Goal: Entertainment & Leisure: Consume media (video, audio)

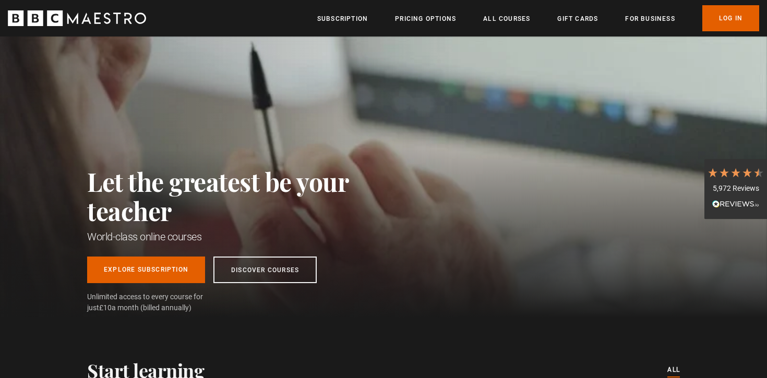
scroll to position [0, 2323]
click at [727, 14] on link "Log In" at bounding box center [730, 18] width 57 height 26
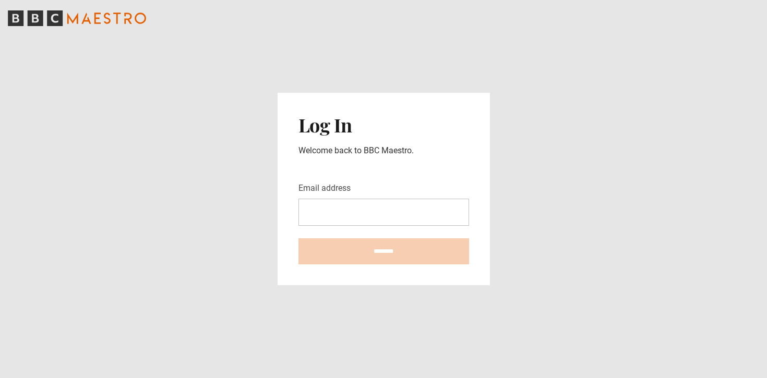
click at [449, 207] on input "Email address" at bounding box center [383, 212] width 171 height 27
click at [454, 378] on com-1password-button at bounding box center [383, 378] width 767 height 0
type input "**********"
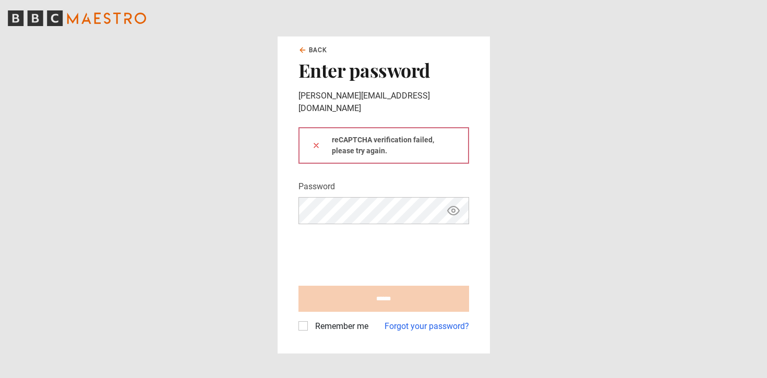
click at [523, 174] on main "Back Enter password diana.raine@smart-h2consulting.com reCAPTCHA verification f…" at bounding box center [383, 189] width 767 height 378
type input "**********"
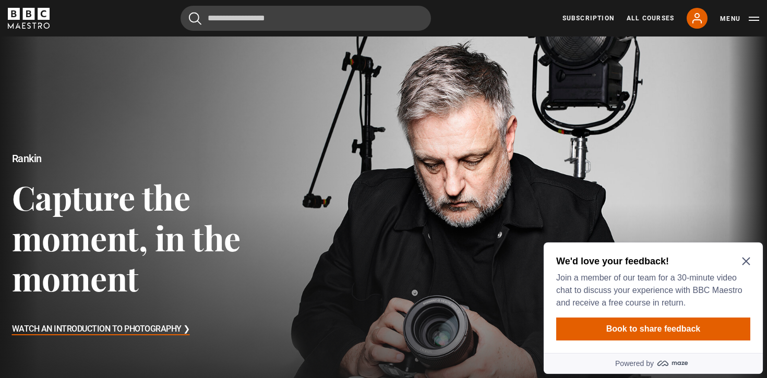
click at [742, 262] on icon "Close Maze Prompt" at bounding box center [746, 261] width 8 height 8
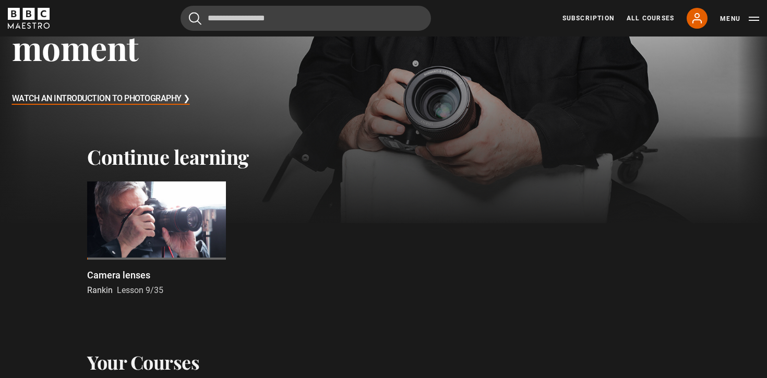
scroll to position [244, 0]
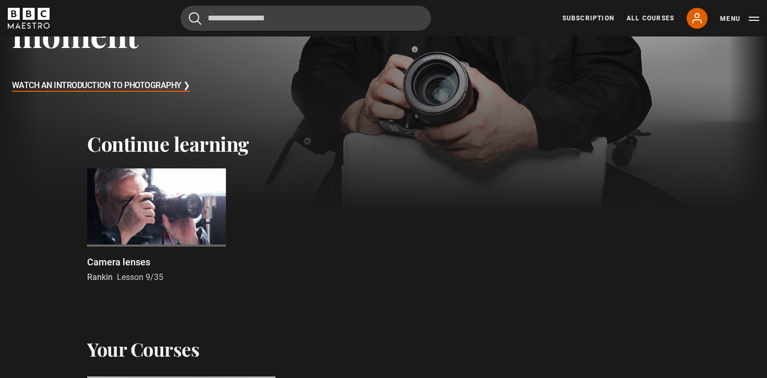
click at [155, 211] on div at bounding box center [156, 207] width 139 height 78
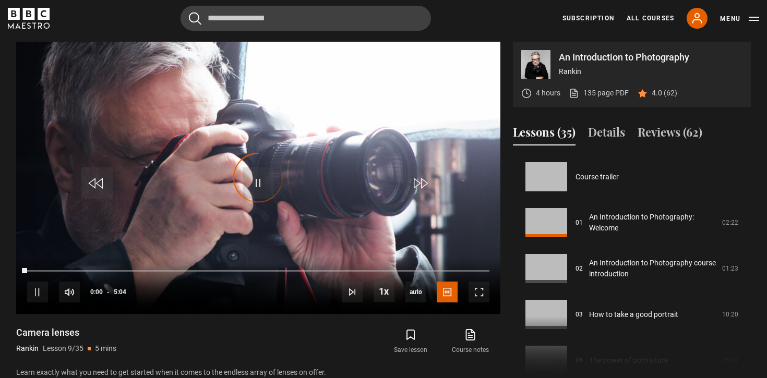
scroll to position [367, 0]
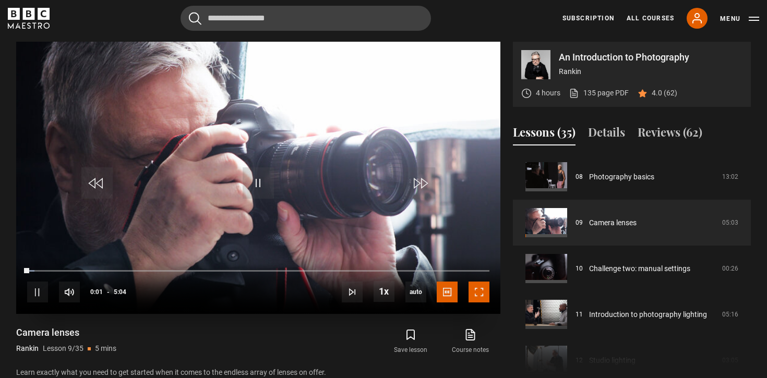
click at [480, 295] on span "Video Player" at bounding box center [478, 292] width 21 height 21
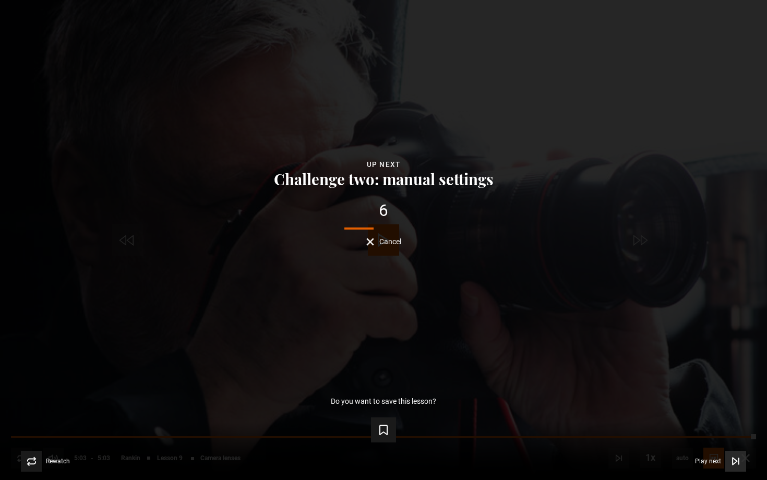
click at [719, 378] on span "Play next" at bounding box center [708, 461] width 26 height 6
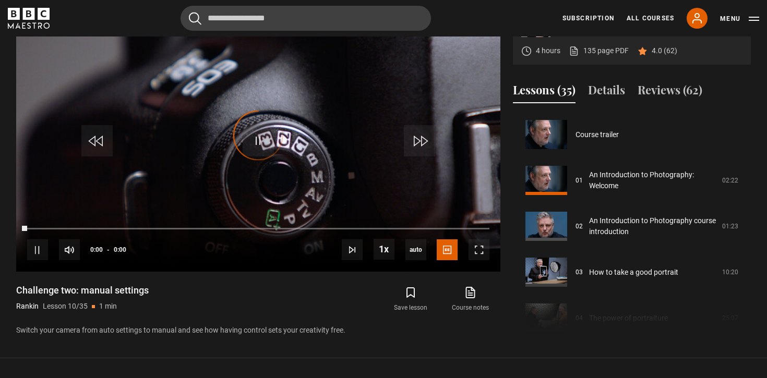
scroll to position [413, 0]
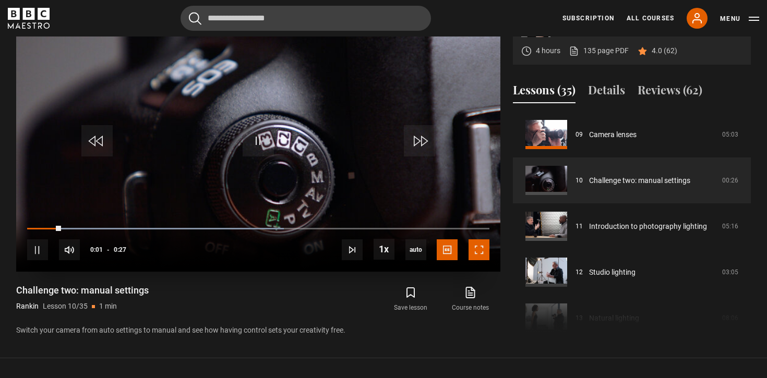
click at [475, 256] on span "Video Player" at bounding box center [478, 249] width 21 height 21
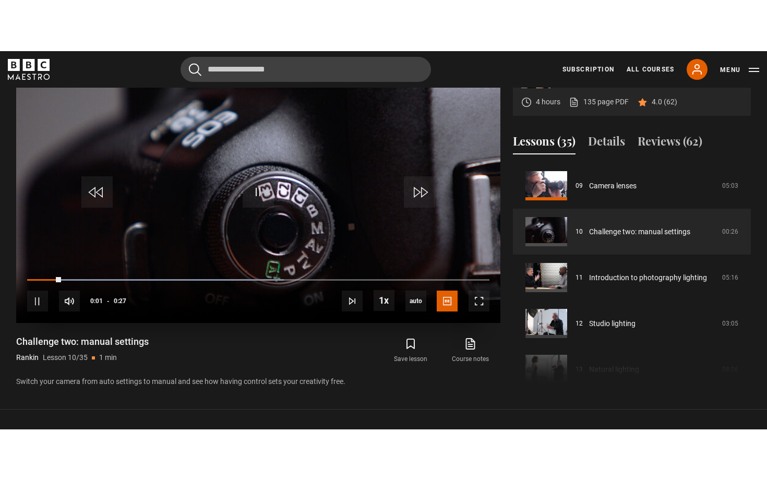
scroll to position [485, 0]
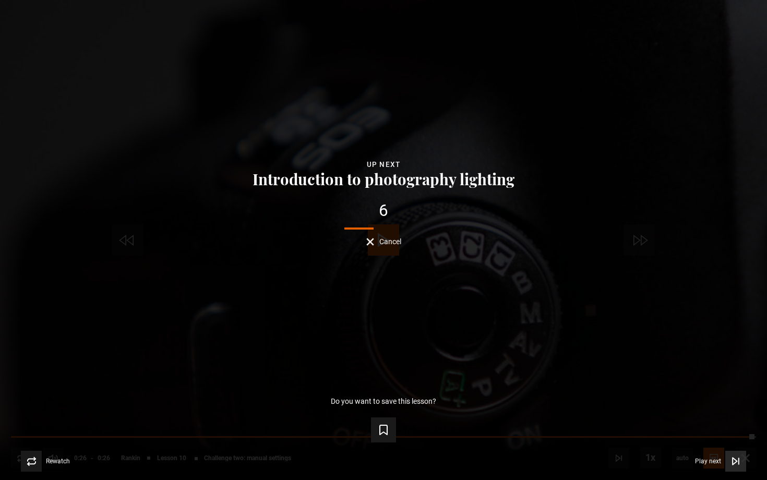
click at [706, 378] on span "Play next" at bounding box center [708, 461] width 26 height 6
click at [738, 378] on icon "Video Player" at bounding box center [735, 461] width 10 height 10
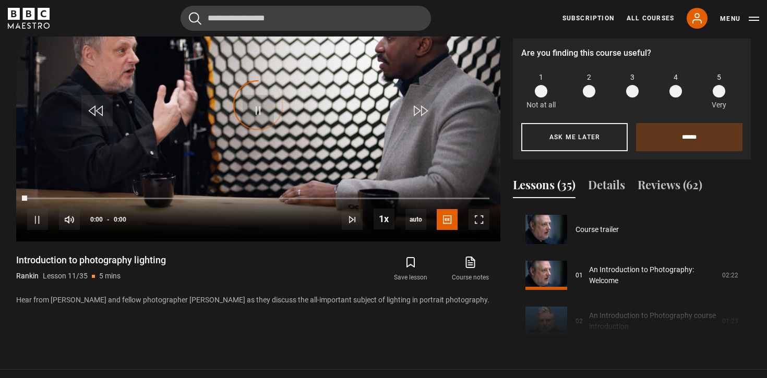
scroll to position [518, 0]
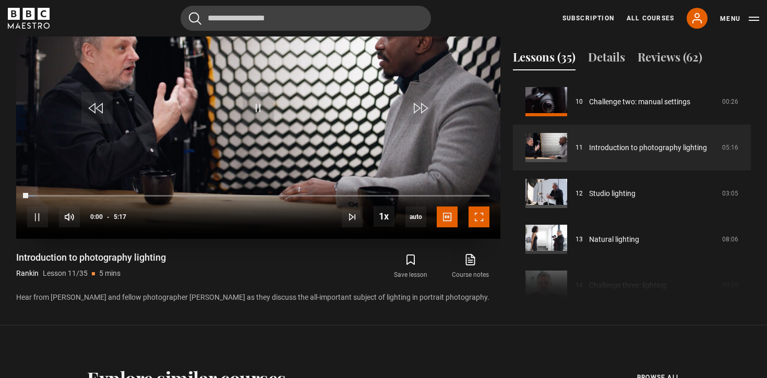
click at [480, 216] on span "Video Player" at bounding box center [478, 217] width 21 height 21
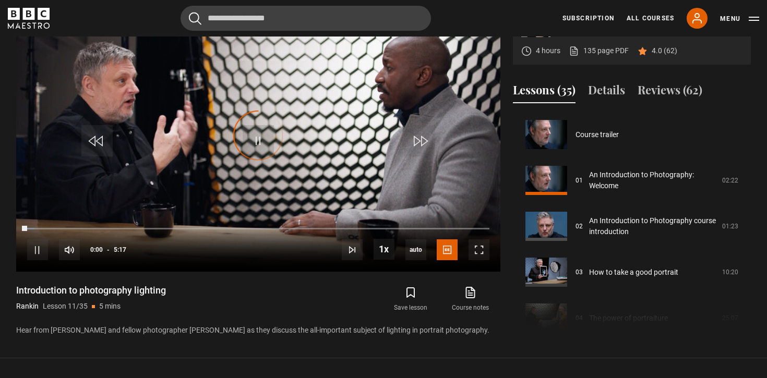
scroll to position [459, 0]
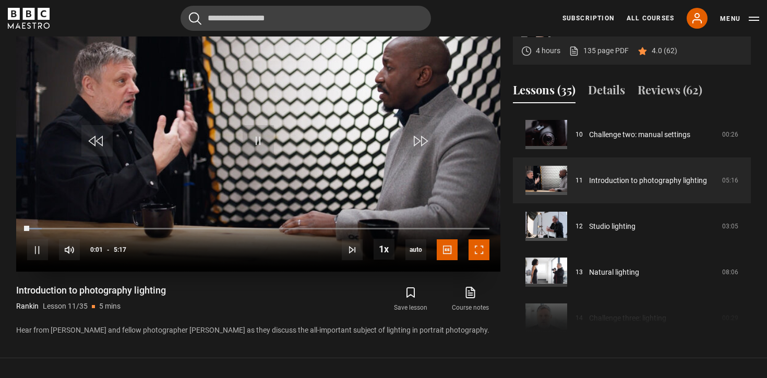
click at [471, 254] on span "Video Player" at bounding box center [478, 249] width 21 height 21
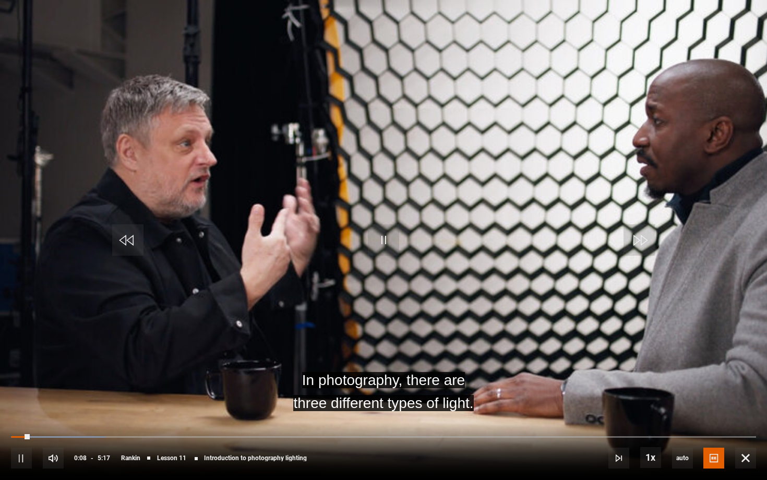
click at [415, 281] on video "Video Player" at bounding box center [383, 240] width 767 height 480
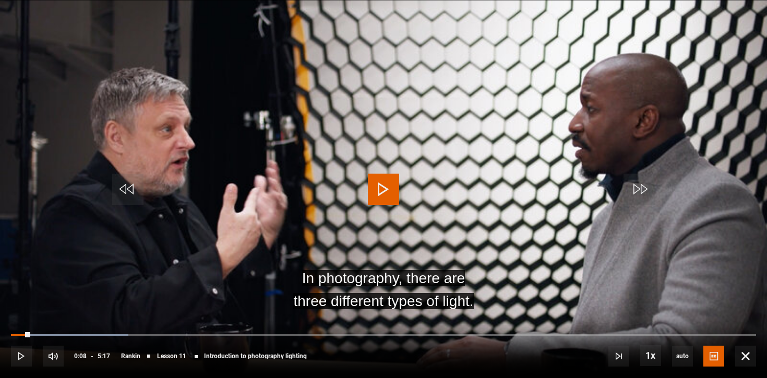
click at [444, 174] on video "Video Player" at bounding box center [383, 189] width 767 height 378
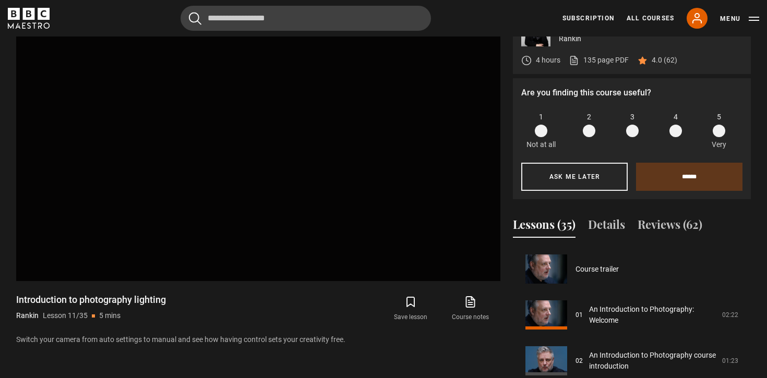
scroll to position [413, 0]
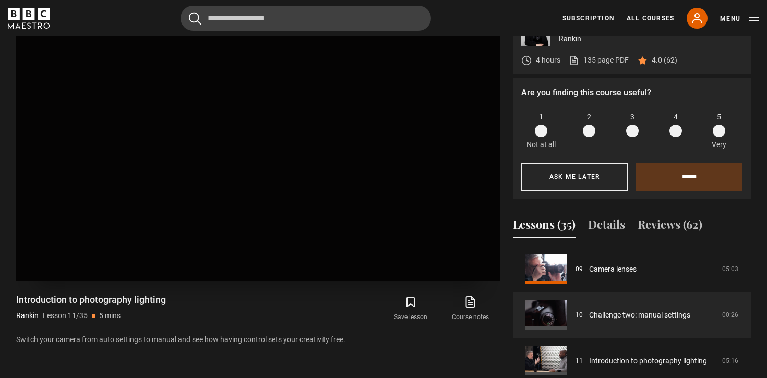
click at [366, 222] on video "Video Player is loading. Play Lesson Challenge two: manual settings 10s Skip Ba…" at bounding box center [258, 145] width 484 height 272
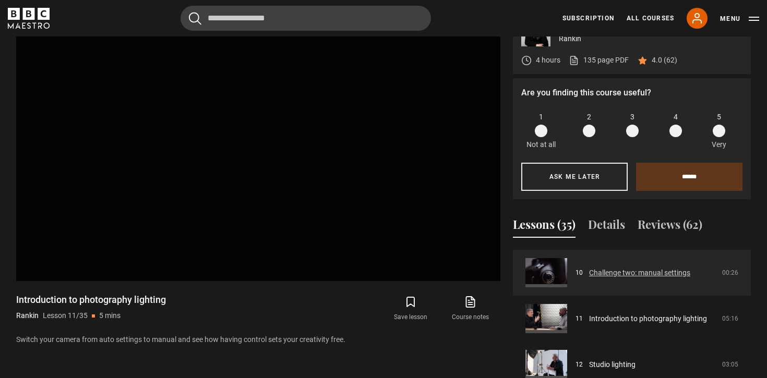
scroll to position [503, 0]
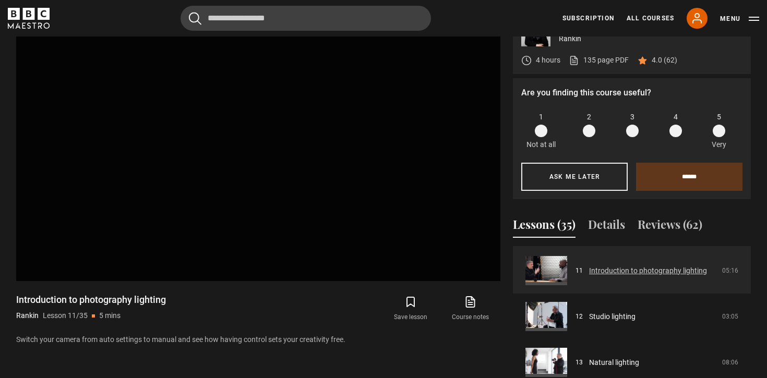
click at [589, 265] on link "Introduction to photography lighting" at bounding box center [648, 270] width 118 height 11
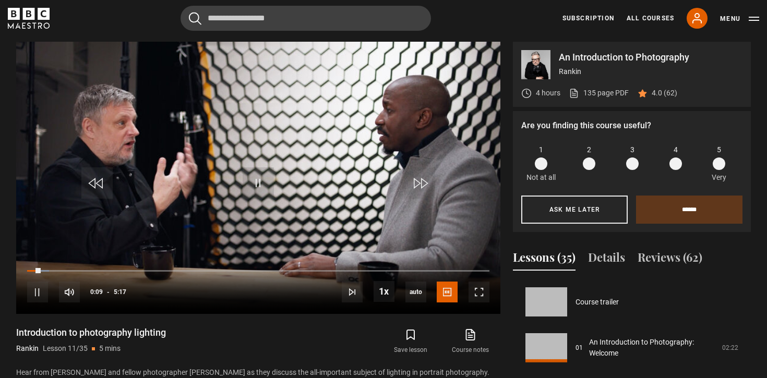
scroll to position [459, 0]
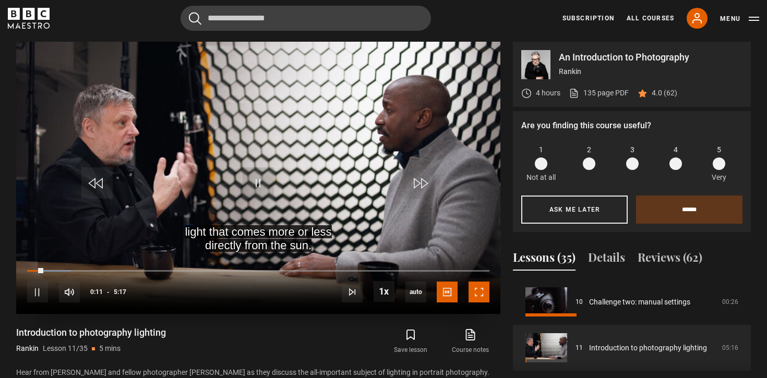
click at [478, 294] on span "Video Player" at bounding box center [478, 292] width 21 height 21
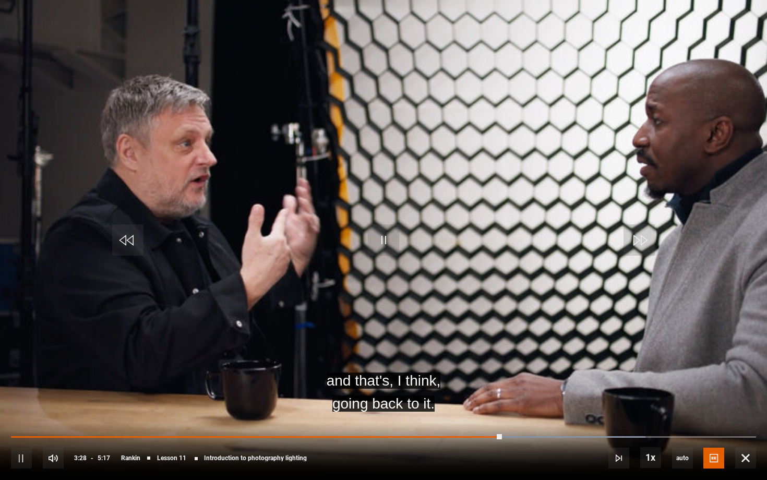
click at [660, 199] on video "Video Player" at bounding box center [383, 240] width 767 height 480
click at [383, 232] on span "Video Player" at bounding box center [383, 239] width 31 height 31
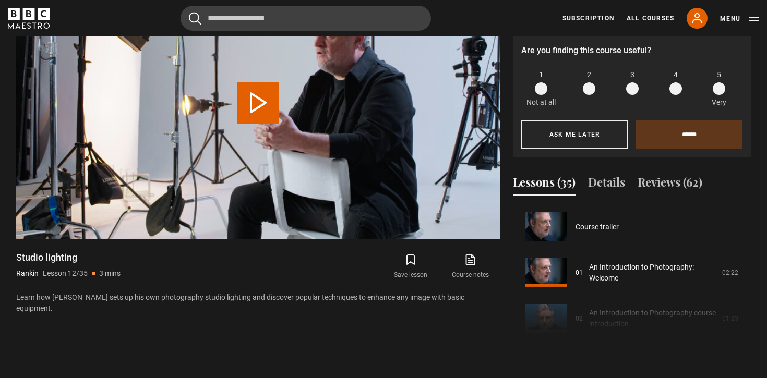
scroll to position [505, 0]
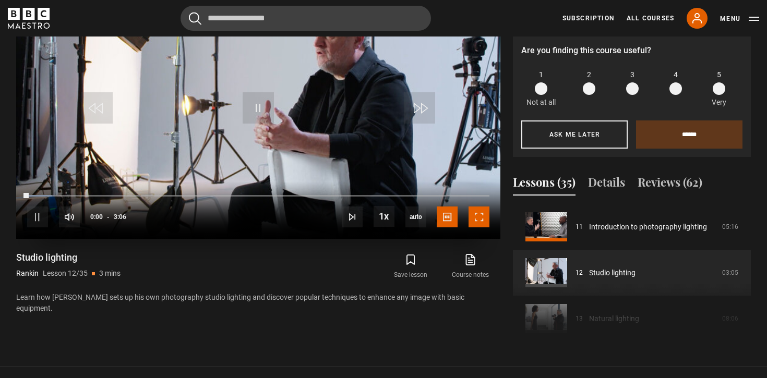
click at [480, 217] on span "Video Player" at bounding box center [478, 217] width 21 height 21
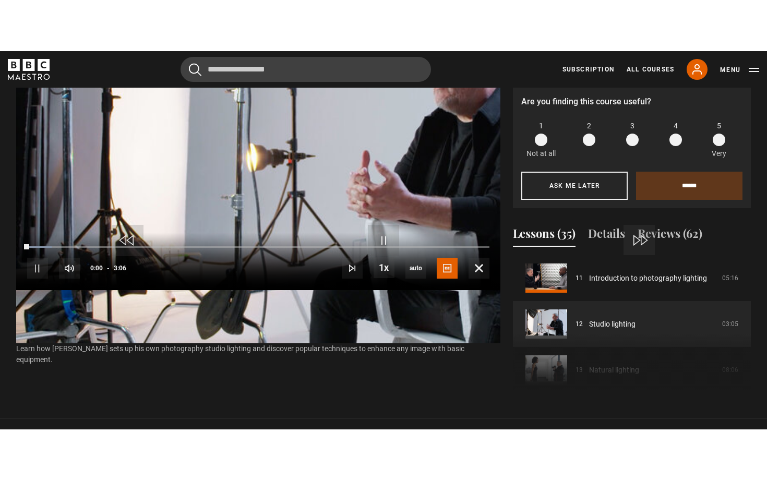
scroll to position [485, 0]
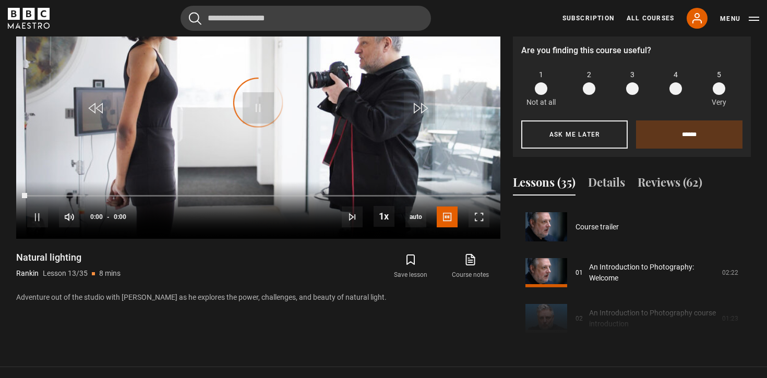
scroll to position [551, 0]
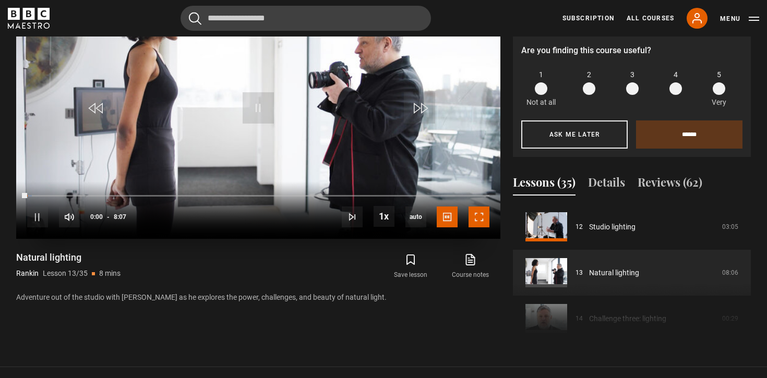
click at [487, 217] on span "Video Player" at bounding box center [478, 217] width 21 height 21
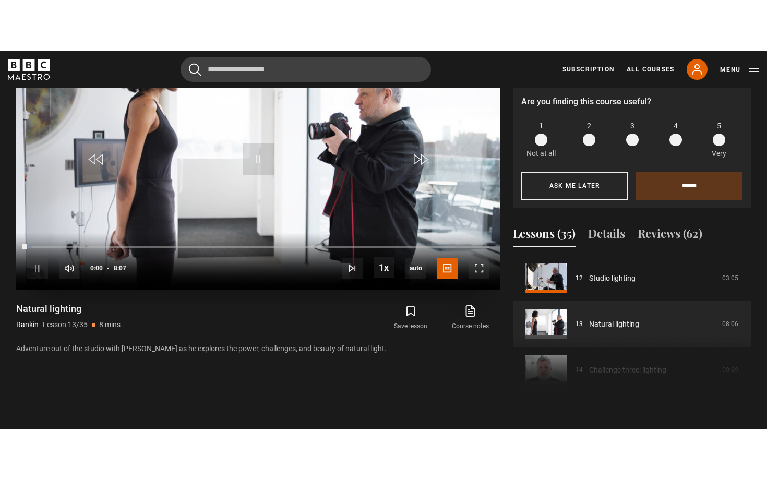
scroll to position [485, 0]
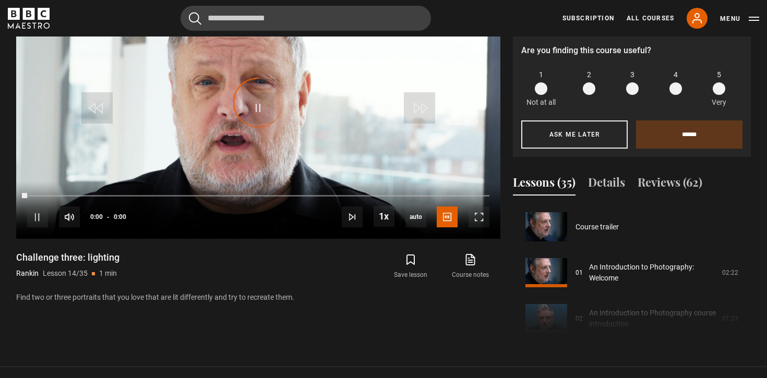
scroll to position [597, 0]
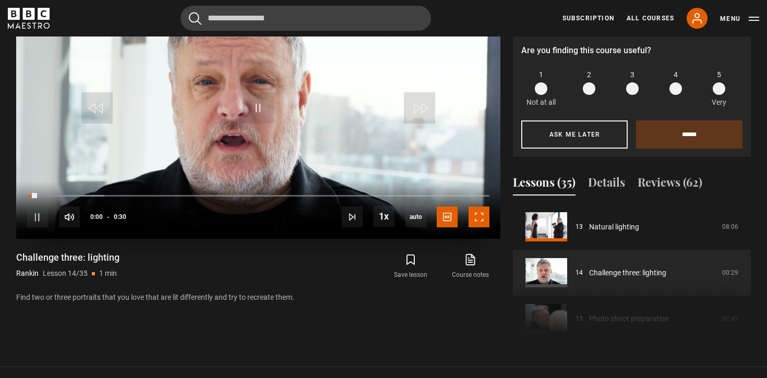
click at [476, 216] on span "Video Player" at bounding box center [478, 217] width 21 height 21
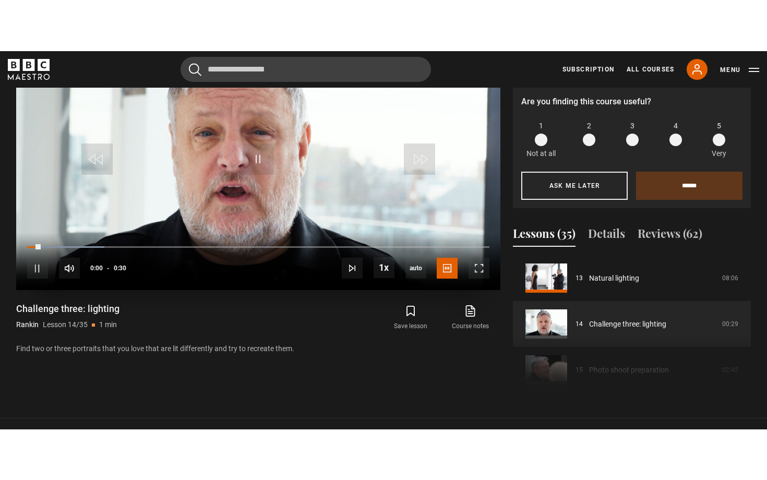
scroll to position [485, 0]
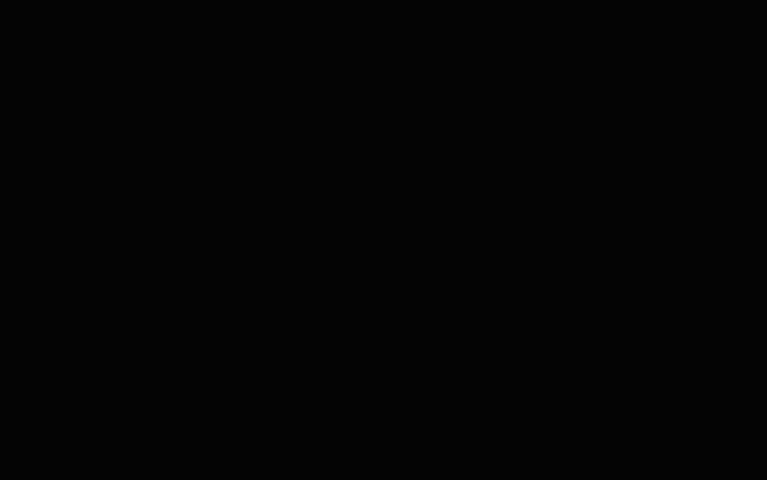
scroll to position [518, 0]
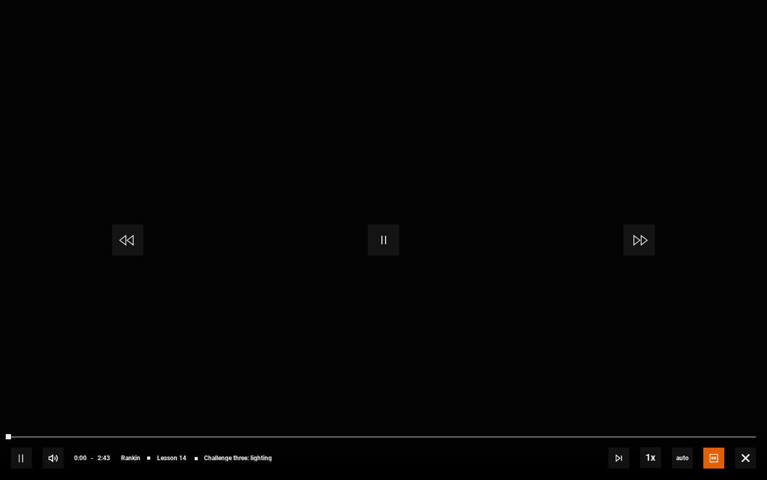
click at [476, 280] on video "Video Player" at bounding box center [383, 240] width 767 height 480
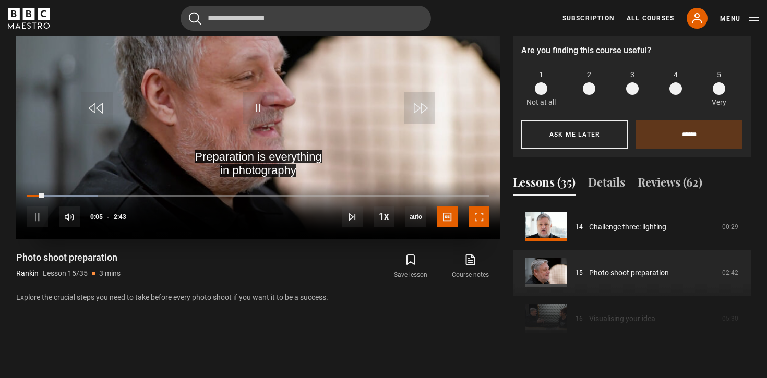
click at [474, 216] on span "Video Player" at bounding box center [478, 217] width 21 height 21
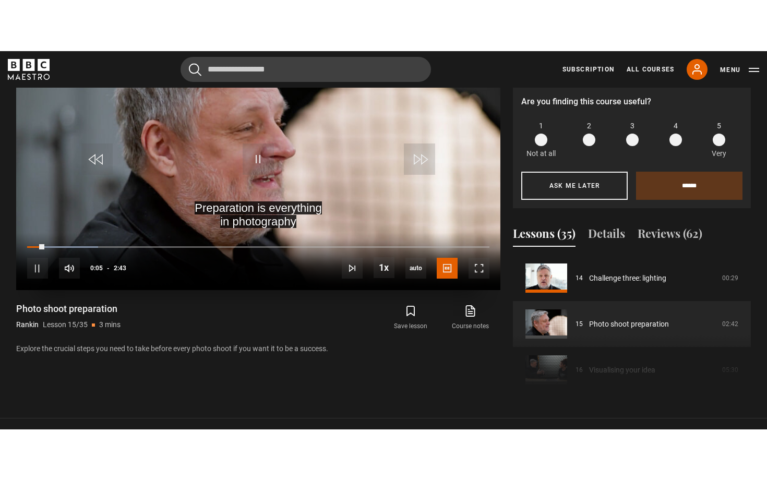
scroll to position [485, 0]
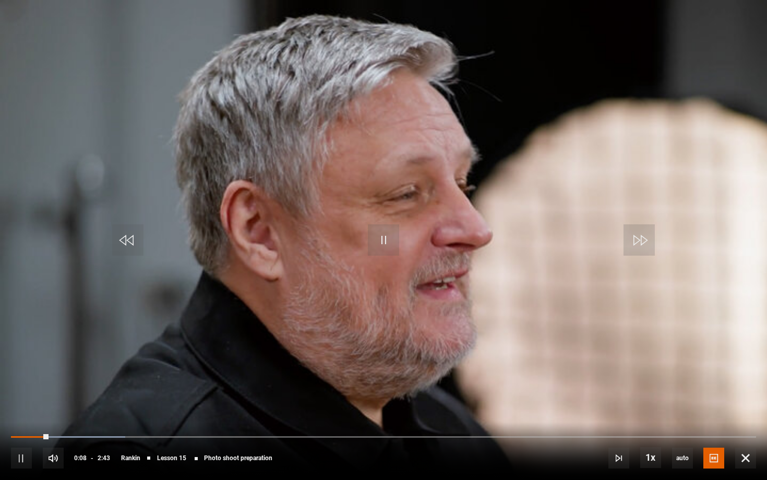
click at [474, 280] on video "Video Player" at bounding box center [383, 240] width 767 height 480
click at [382, 244] on span "Video Player" at bounding box center [383, 239] width 31 height 31
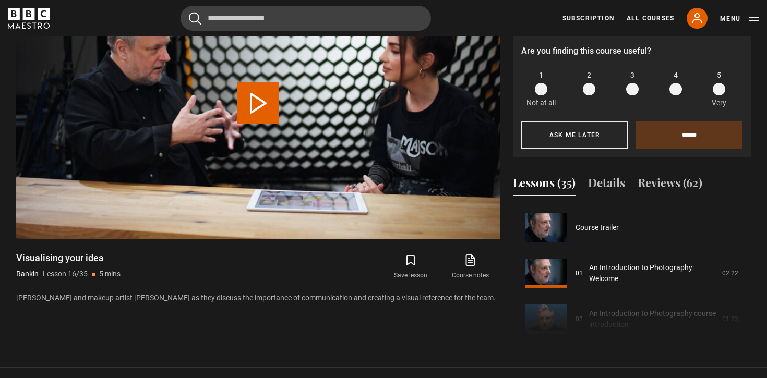
scroll to position [689, 0]
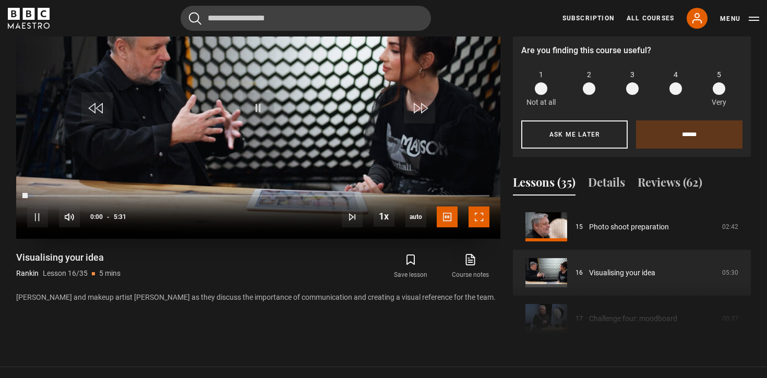
click at [476, 221] on span "Video Player" at bounding box center [478, 217] width 21 height 21
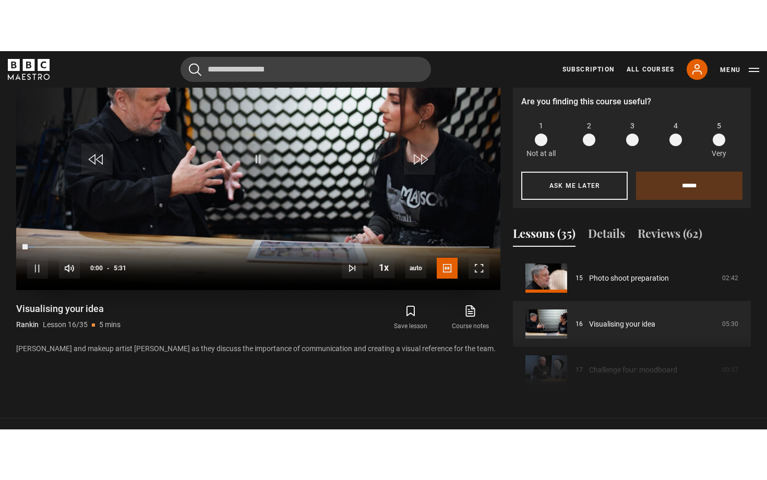
scroll to position [485, 0]
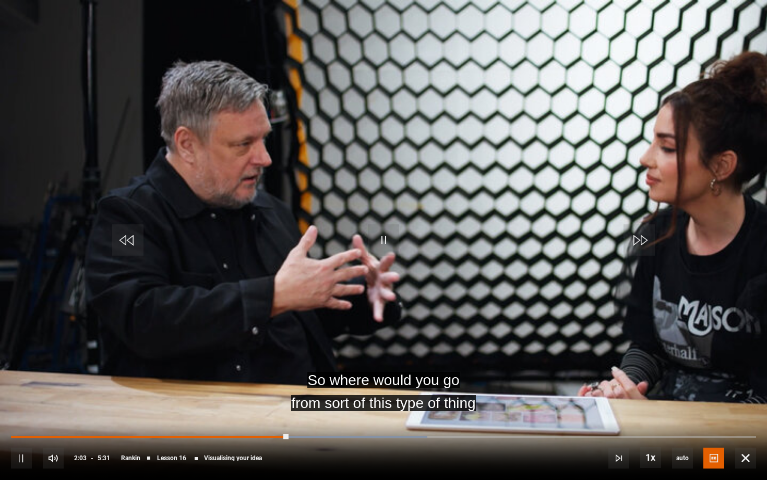
click at [546, 304] on video "Video Player" at bounding box center [383, 240] width 767 height 480
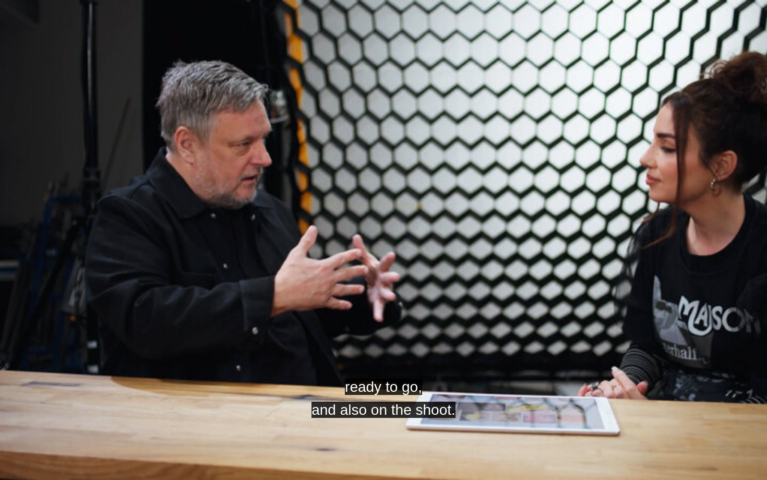
click at [766, 136] on video "Video Player" at bounding box center [383, 240] width 767 height 480
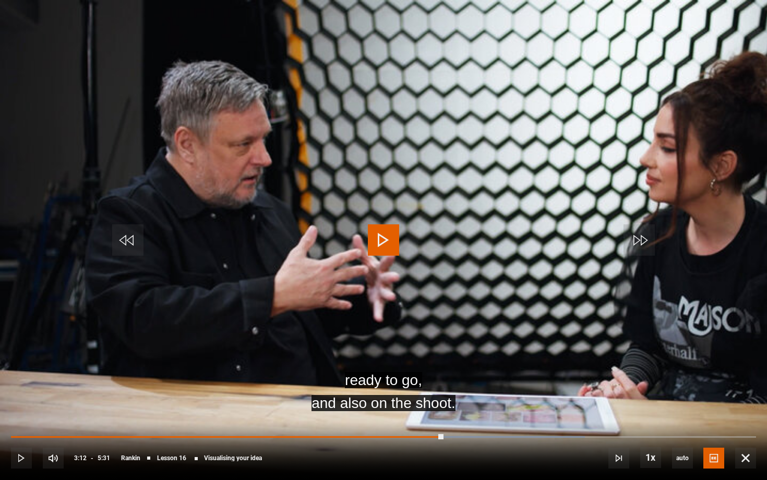
click at [389, 239] on span "Video Player" at bounding box center [383, 239] width 31 height 31
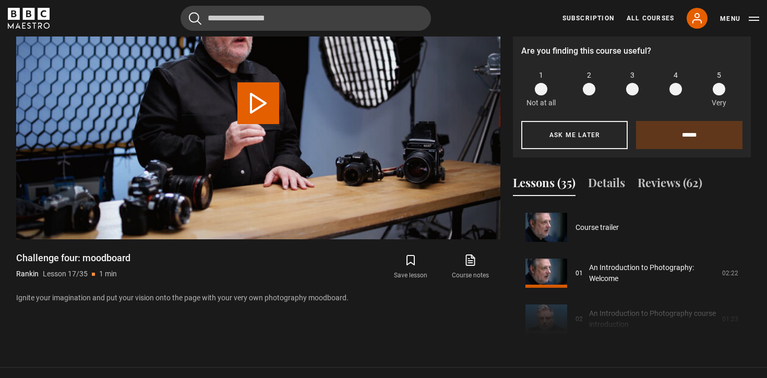
scroll to position [734, 0]
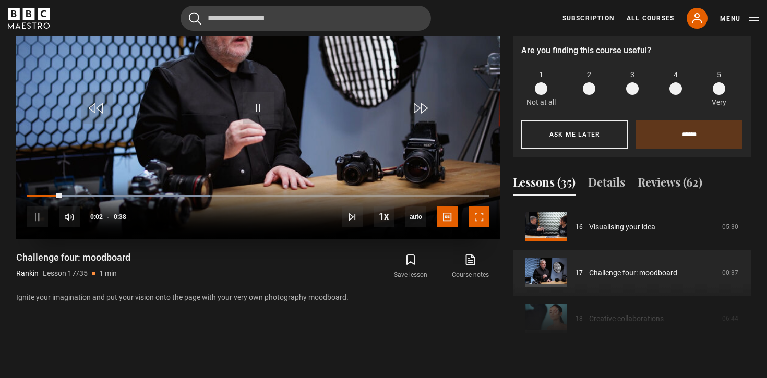
click at [484, 219] on span "Video Player" at bounding box center [478, 217] width 21 height 21
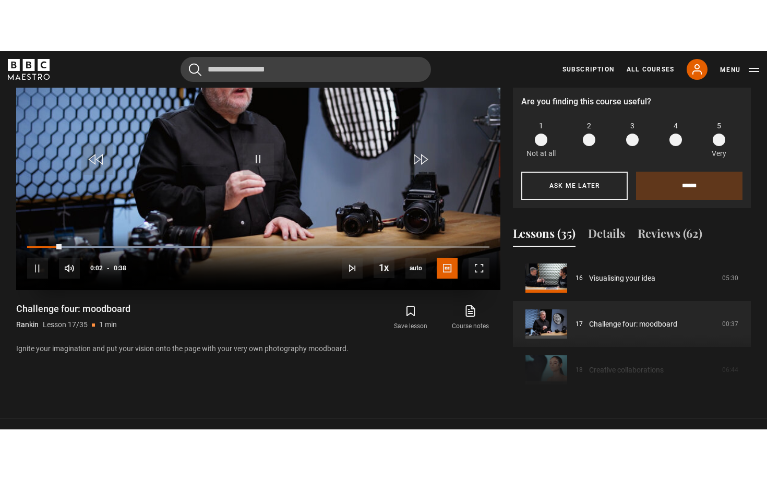
scroll to position [485, 0]
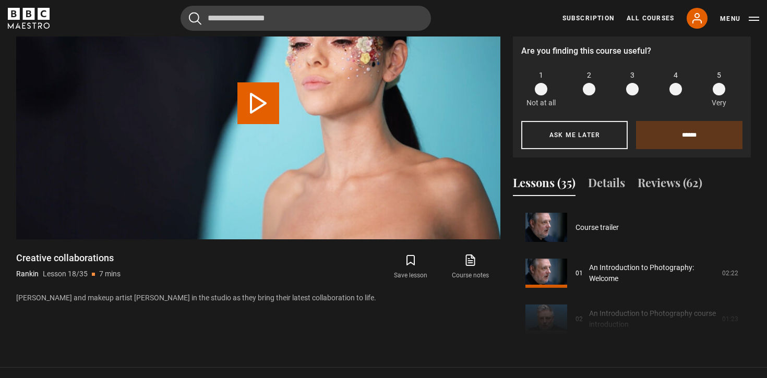
scroll to position [780, 0]
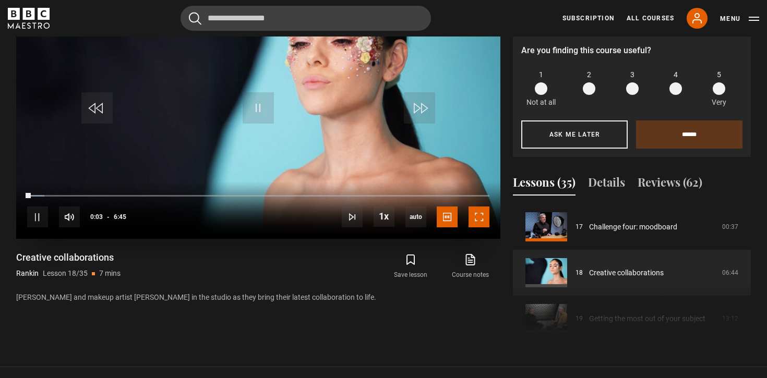
click at [485, 224] on span "Video Player" at bounding box center [478, 217] width 21 height 21
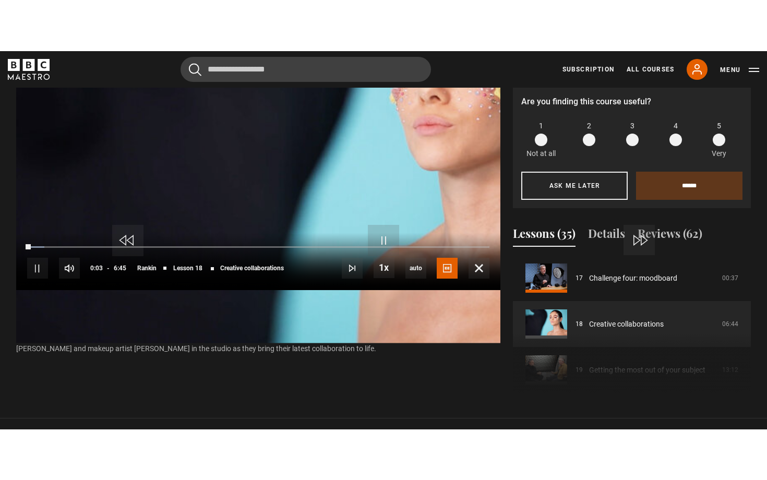
scroll to position [485, 0]
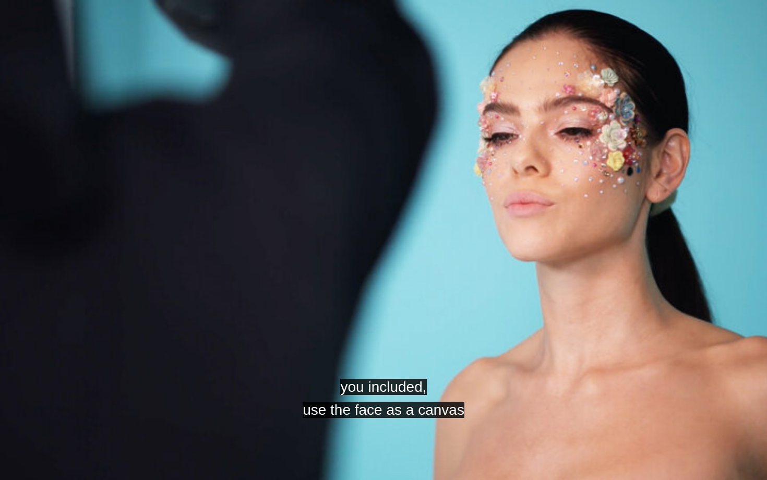
click at [542, 284] on video "Video Player" at bounding box center [383, 240] width 767 height 480
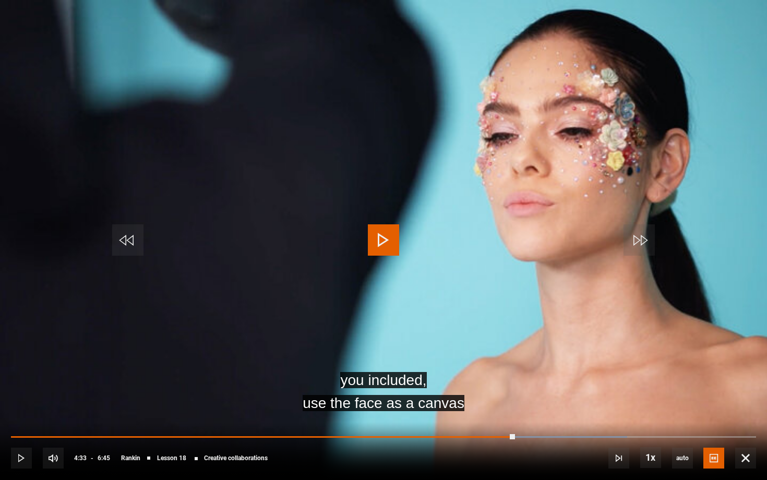
click at [766, 268] on video "Video Player" at bounding box center [383, 240] width 767 height 480
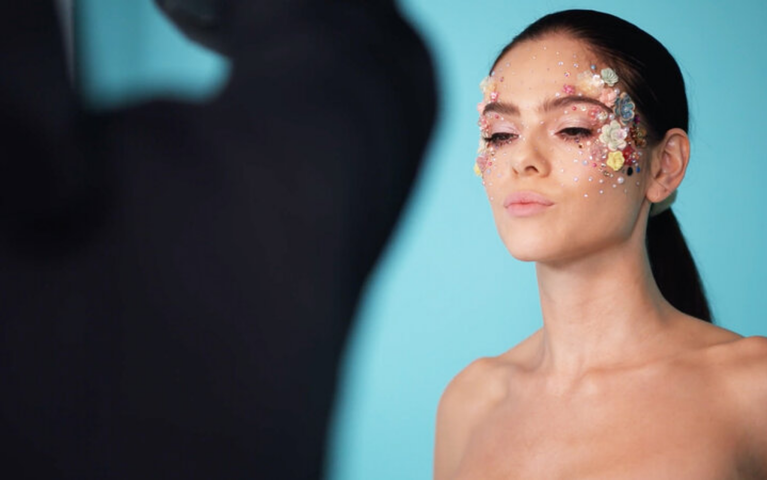
click at [758, 266] on video "Video Player" at bounding box center [383, 240] width 767 height 480
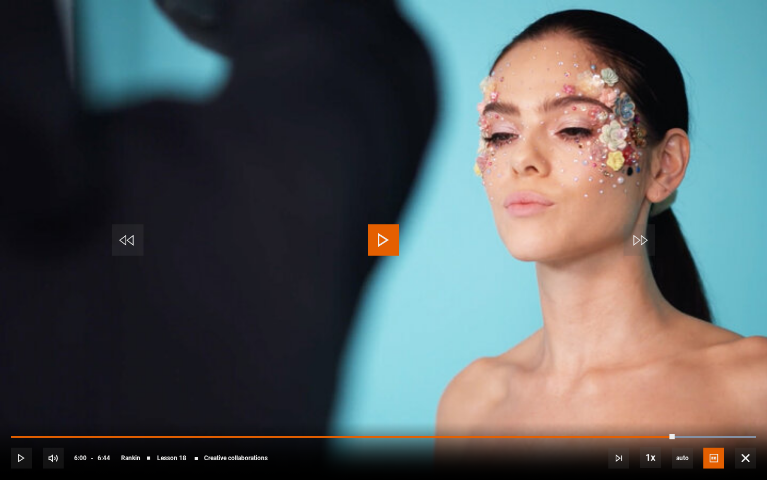
click at [390, 242] on span "Video Player" at bounding box center [383, 239] width 31 height 31
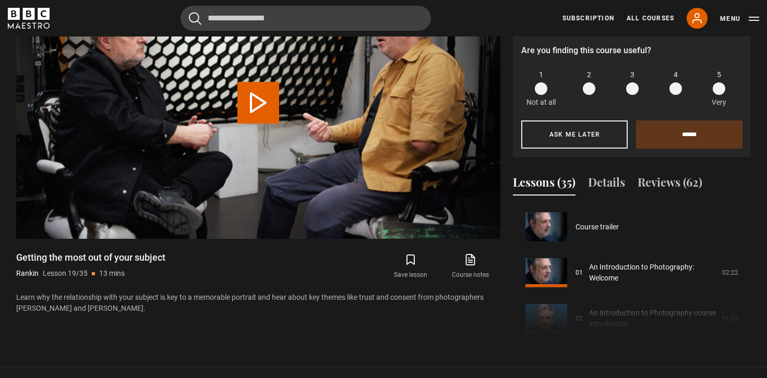
scroll to position [826, 0]
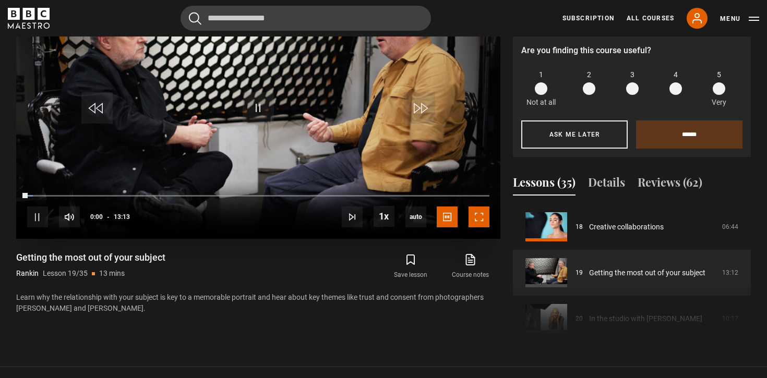
click at [474, 223] on span "Video Player" at bounding box center [478, 217] width 21 height 21
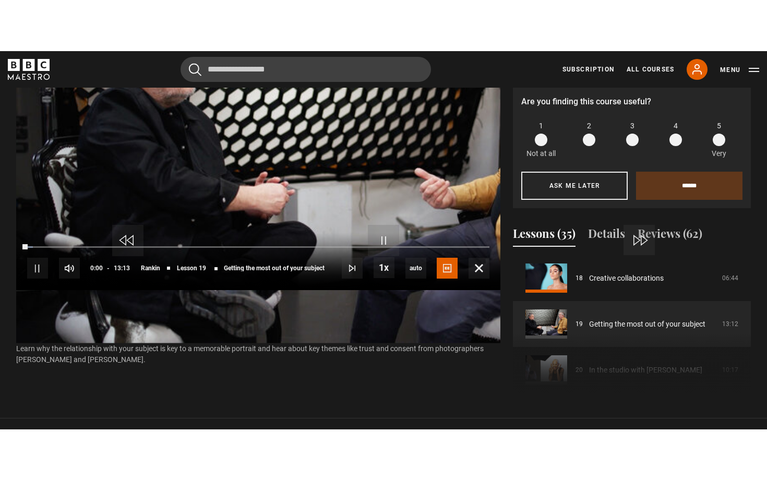
scroll to position [485, 0]
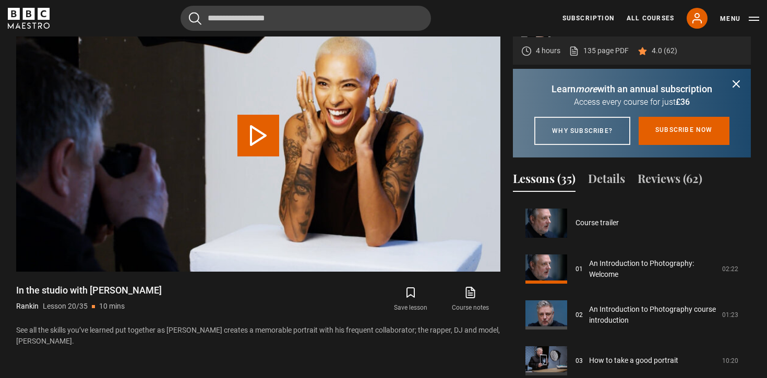
scroll to position [872, 0]
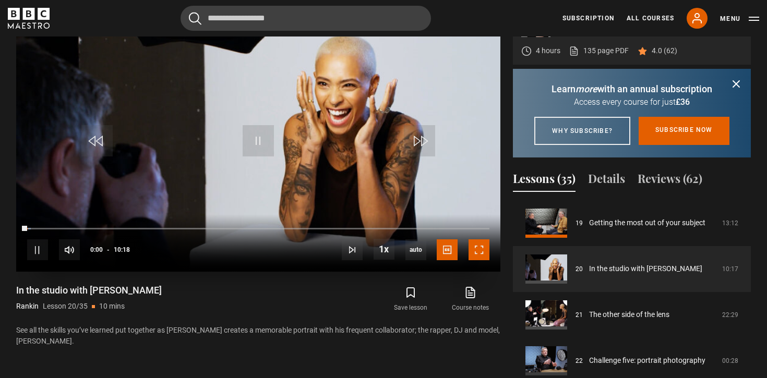
click at [482, 251] on span "Video Player" at bounding box center [478, 249] width 21 height 21
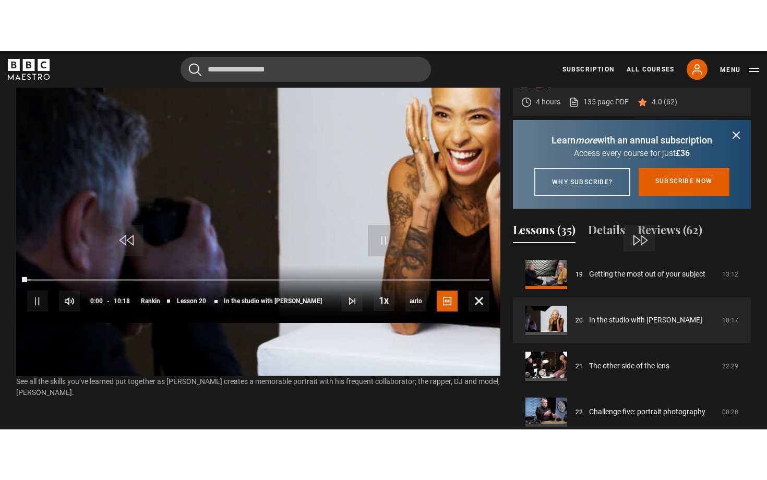
scroll to position [485, 0]
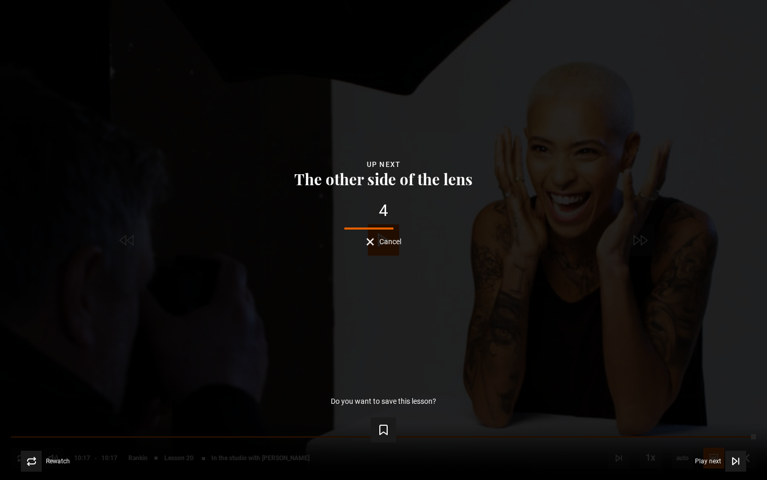
click at [617, 233] on div "4 Cancel" at bounding box center [383, 223] width 733 height 43
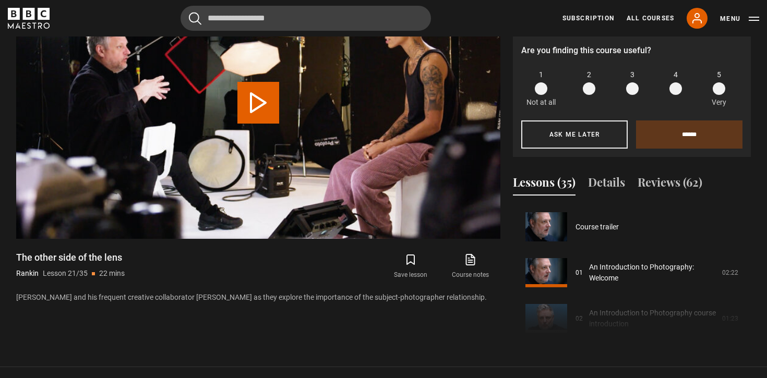
scroll to position [918, 0]
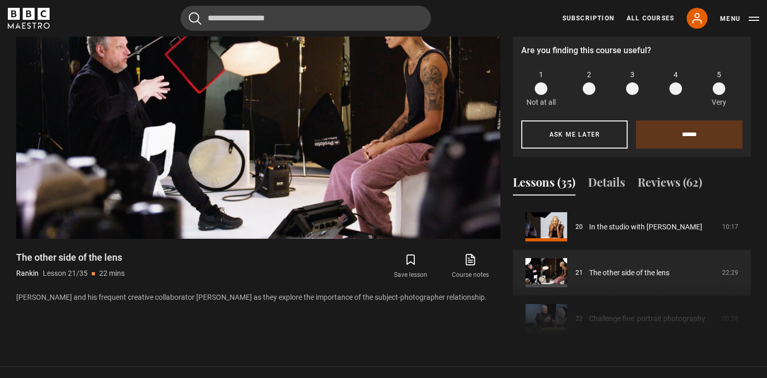
click at [390, 176] on video "Video Player" at bounding box center [258, 103] width 484 height 272
